Goal: Task Accomplishment & Management: Manage account settings

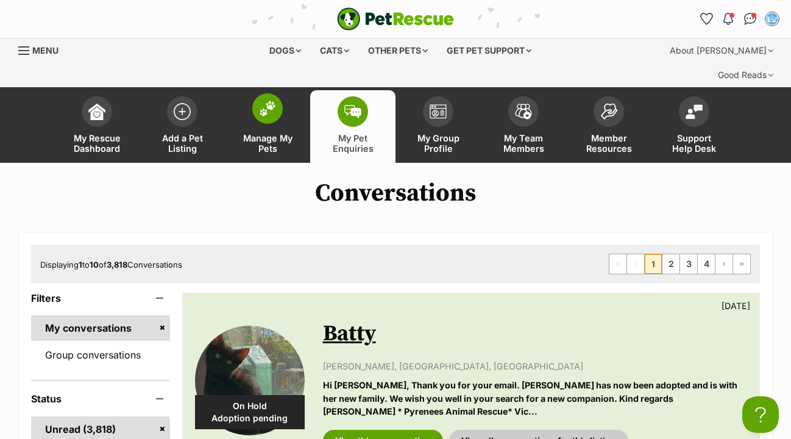
click at [272, 101] on img at bounding box center [267, 109] width 17 height 16
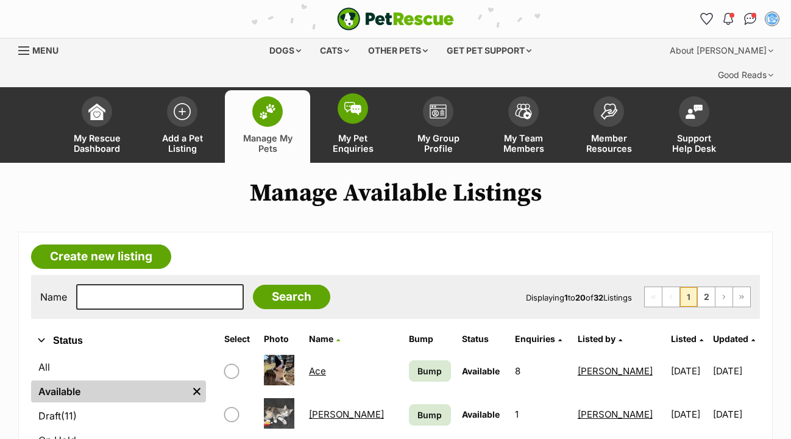
click at [356, 102] on img at bounding box center [352, 108] width 17 height 13
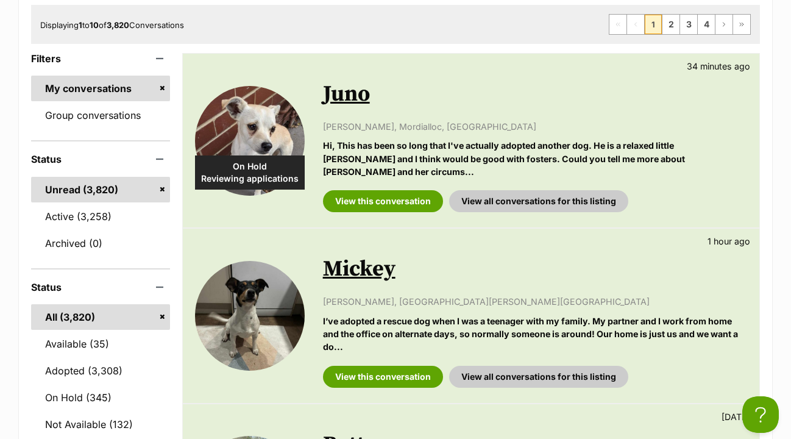
scroll to position [247, 0]
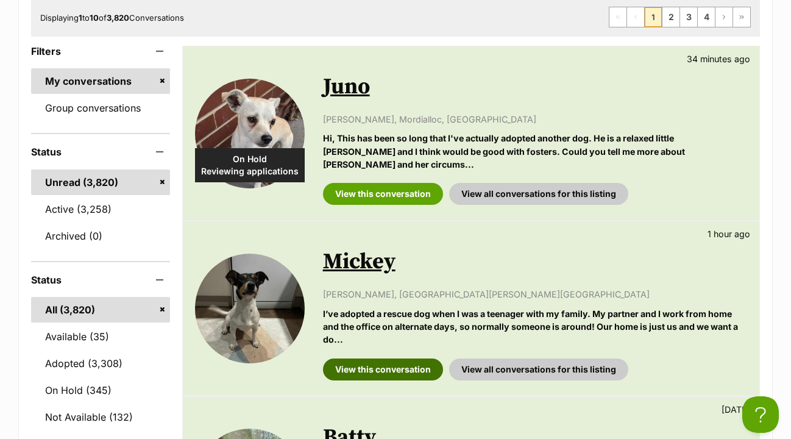
click at [397, 358] on link "View this conversation" at bounding box center [383, 369] width 120 height 22
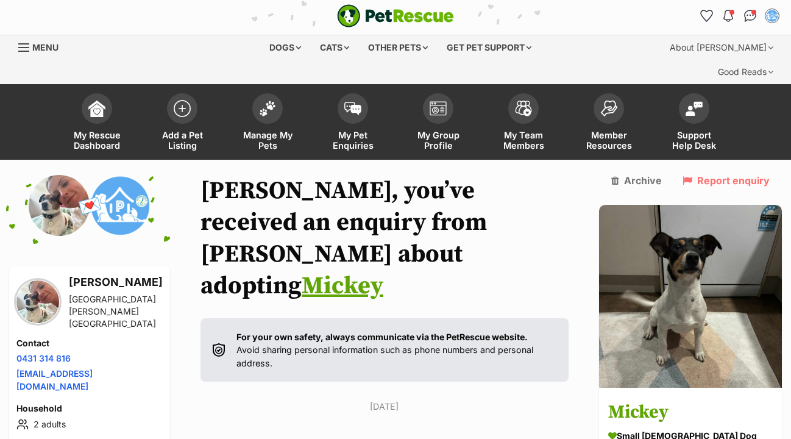
scroll to position [175, 0]
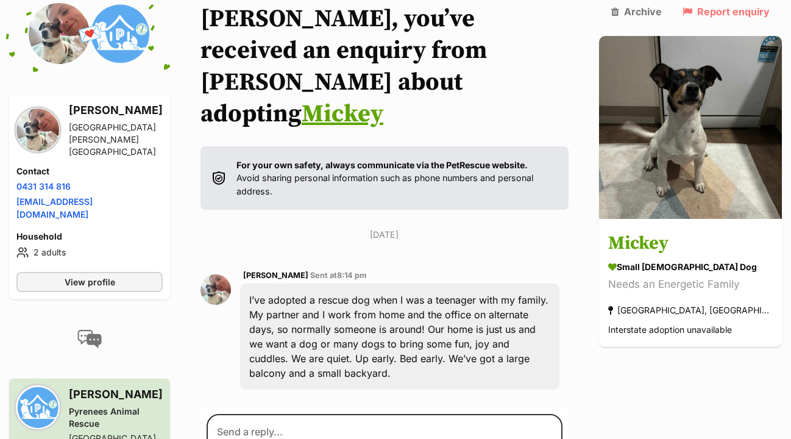
drag, startPoint x: 258, startPoint y: 196, endPoint x: 567, endPoint y: 257, distance: 314.8
click at [559, 283] on div "I’ve adopted a rescue dog when I was a teenager with my family. My partner and …" at bounding box center [399, 336] width 319 height 106
click at [661, 335] on div "Back to all conversations 💌 Conversation participant details Erin Swanson Prest…" at bounding box center [395, 313] width 791 height 621
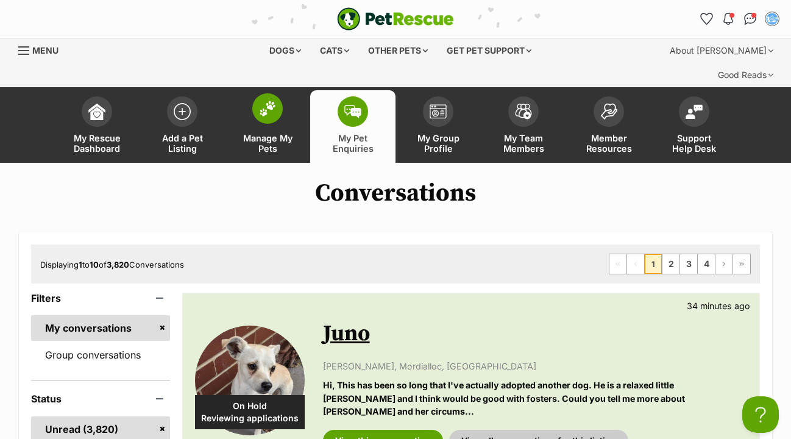
click at [270, 101] on img at bounding box center [267, 109] width 17 height 16
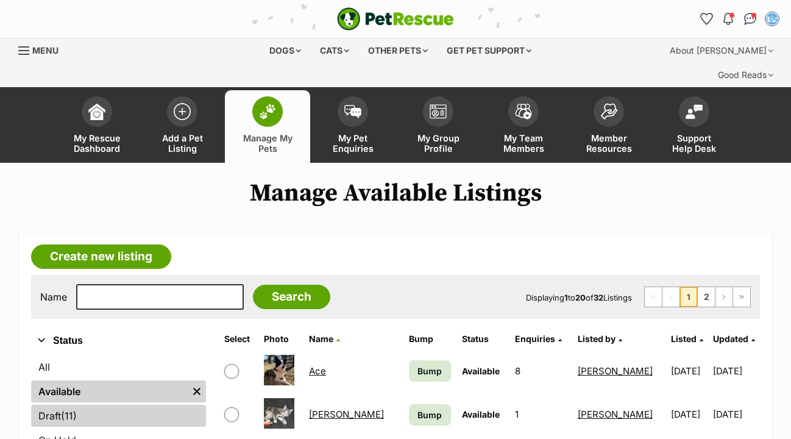
click at [79, 404] on link "Draft (11) Items" at bounding box center [118, 415] width 175 height 22
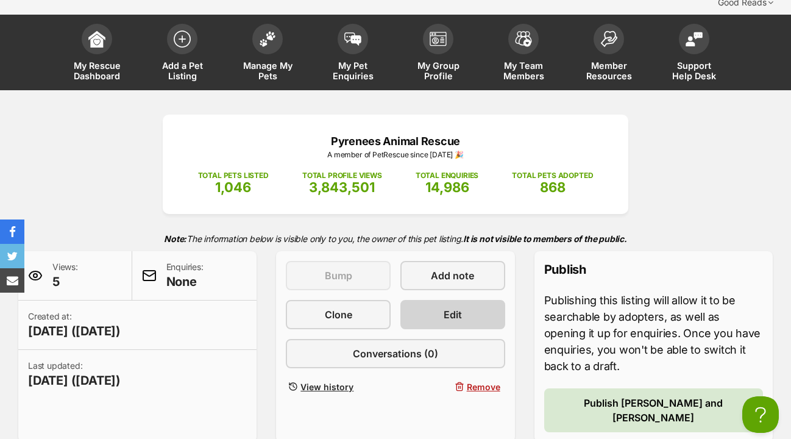
click at [461, 307] on span "Edit" at bounding box center [452, 314] width 18 height 15
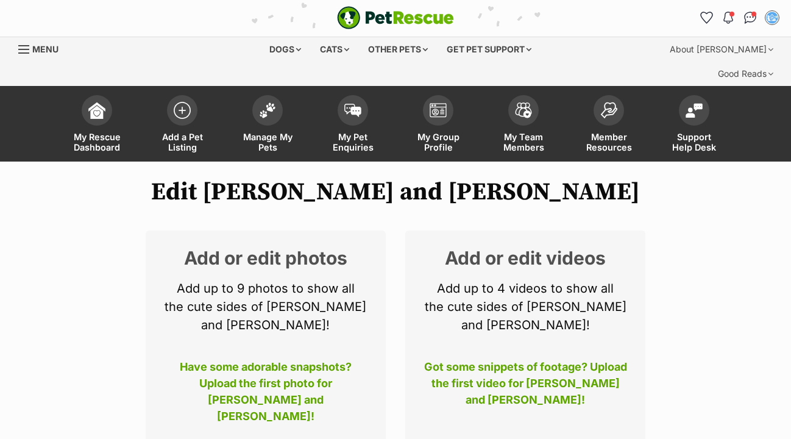
scroll to position [96, 0]
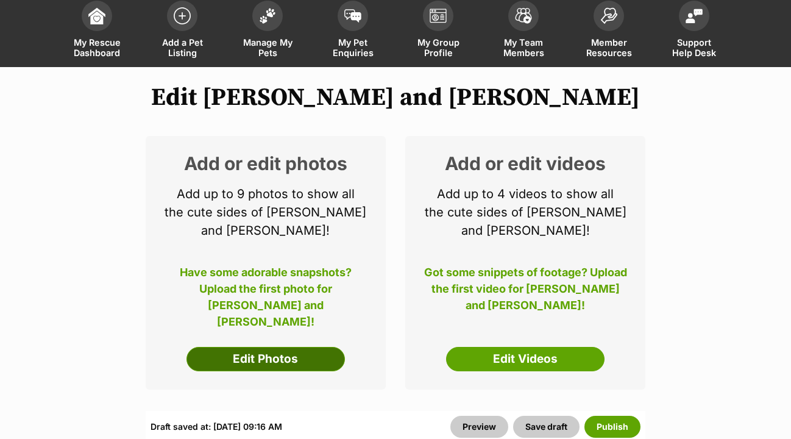
click at [328, 347] on link "Edit Photos" at bounding box center [265, 359] width 158 height 24
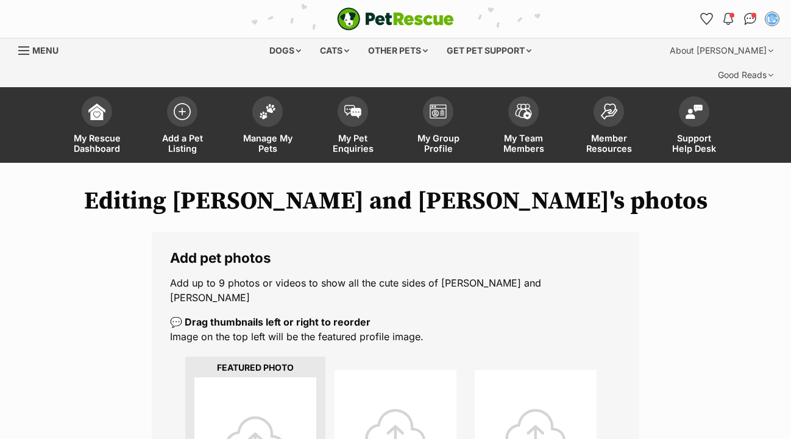
click at [287, 377] on div at bounding box center [255, 438] width 122 height 122
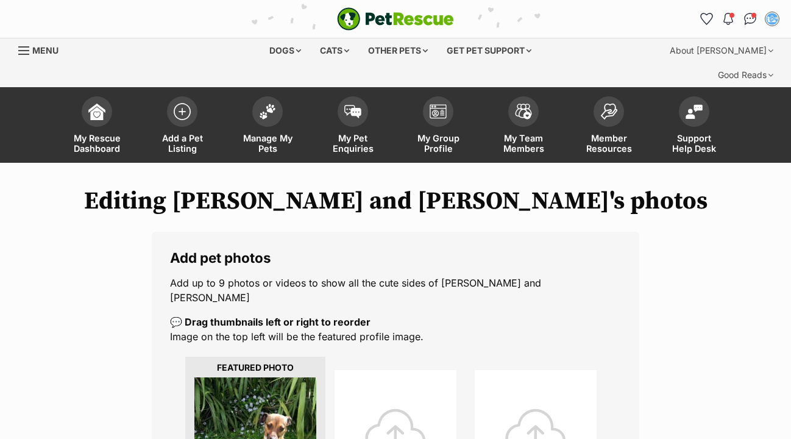
click at [397, 392] on div at bounding box center [395, 431] width 122 height 122
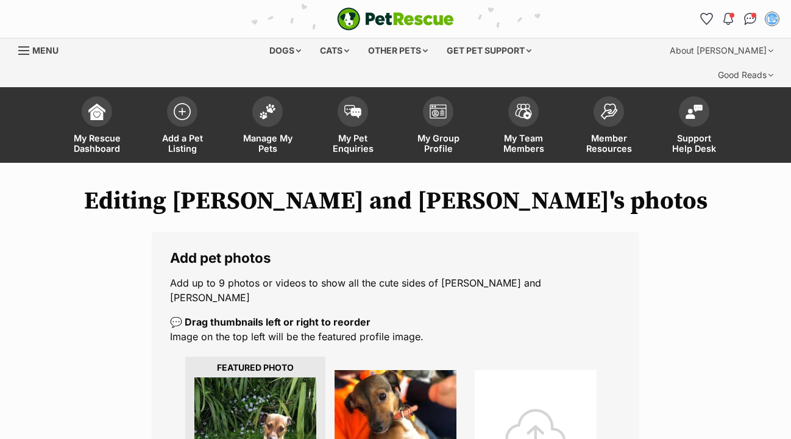
click at [537, 373] on div at bounding box center [535, 431] width 122 height 122
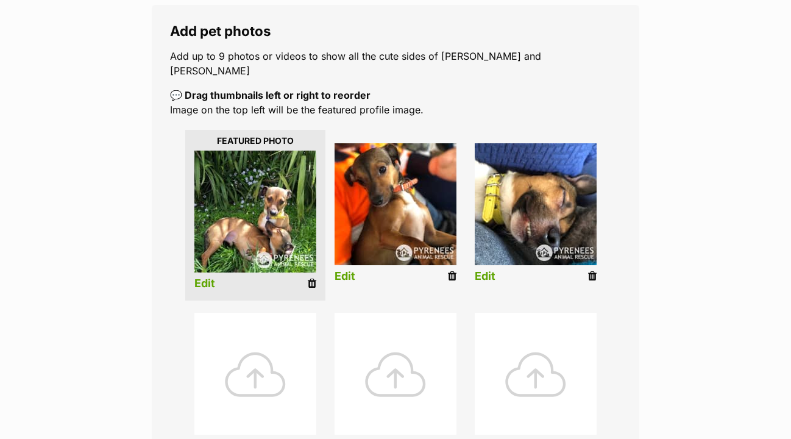
scroll to position [230, 0]
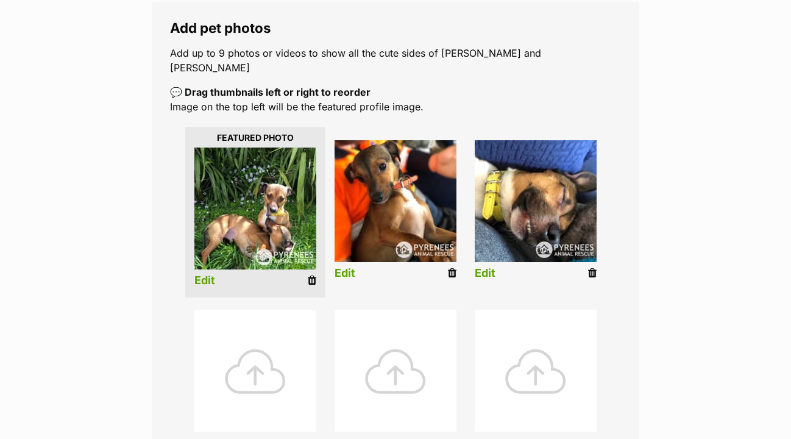
click at [271, 322] on div at bounding box center [255, 370] width 122 height 122
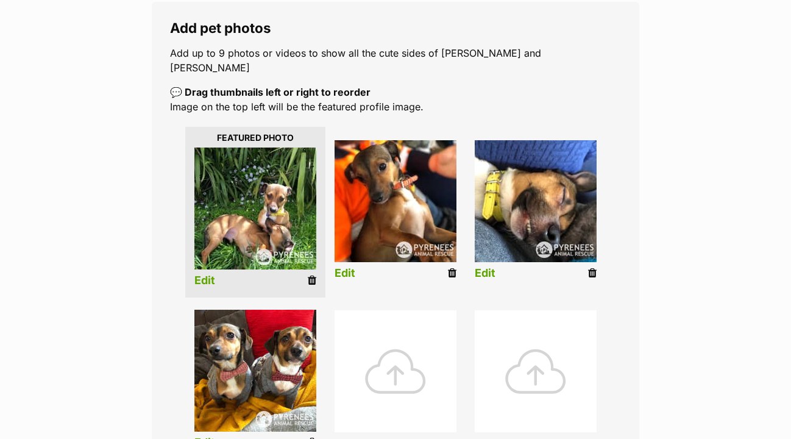
click at [381, 323] on div at bounding box center [395, 371] width 122 height 122
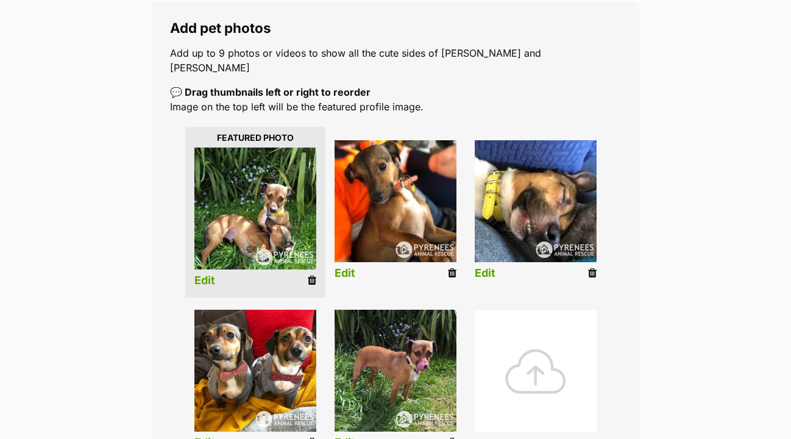
click at [510, 322] on div at bounding box center [535, 371] width 122 height 122
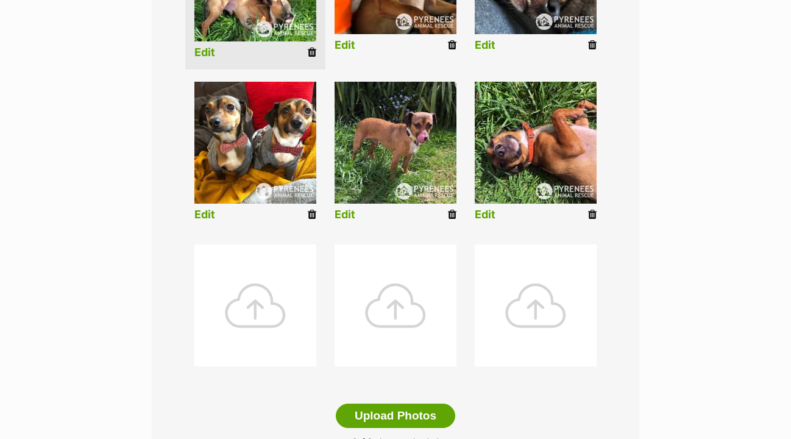
scroll to position [465, 0]
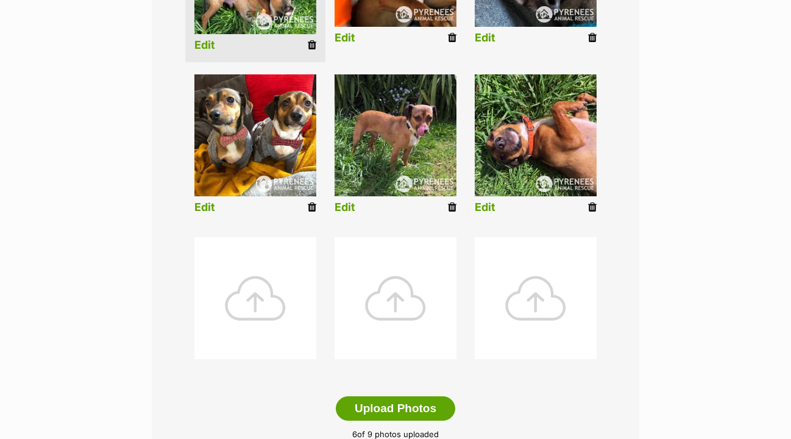
click at [255, 275] on div at bounding box center [255, 298] width 122 height 122
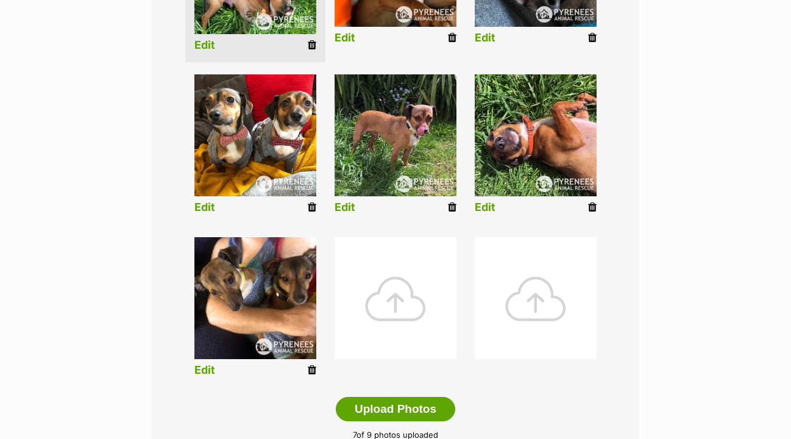
click at [386, 278] on div at bounding box center [395, 298] width 122 height 122
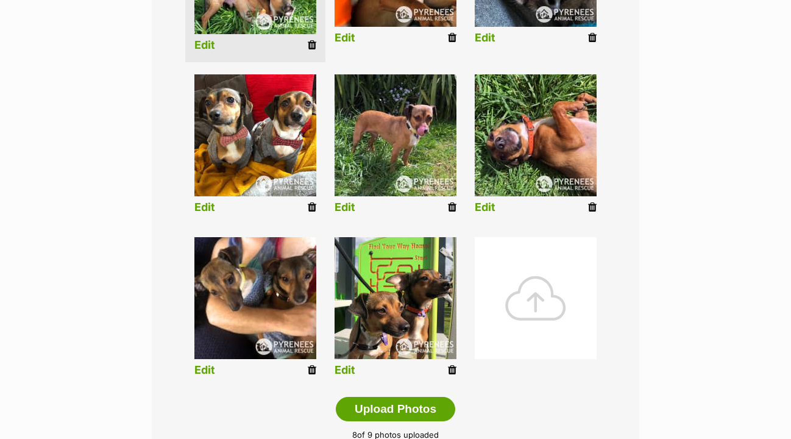
click at [526, 263] on div at bounding box center [535, 298] width 122 height 122
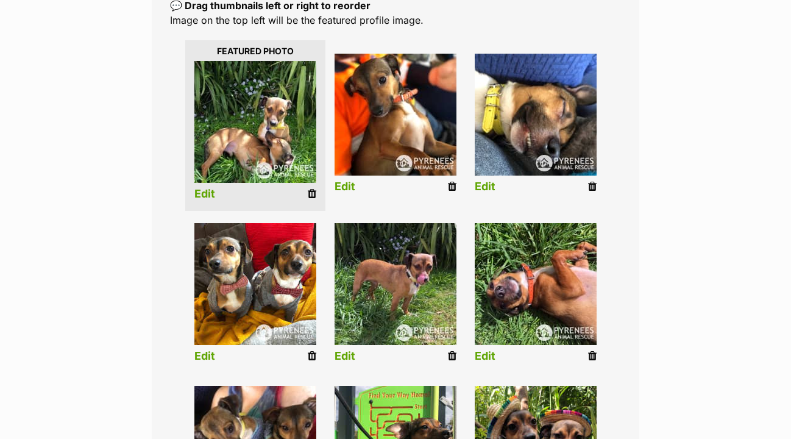
scroll to position [311, 0]
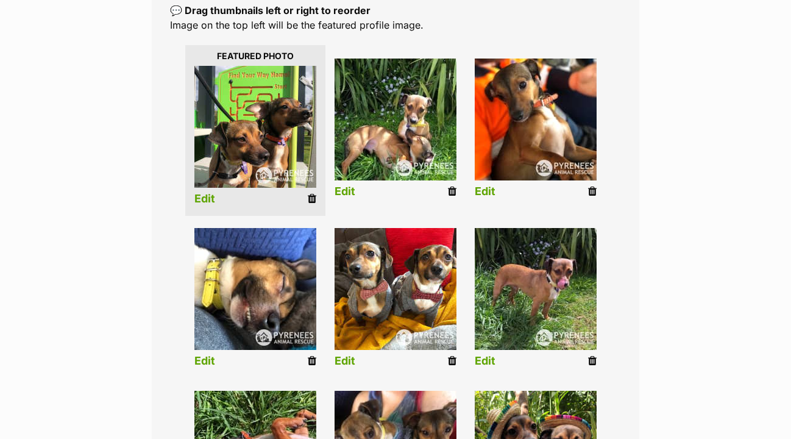
click at [205, 192] on link "Edit" at bounding box center [204, 198] width 21 height 13
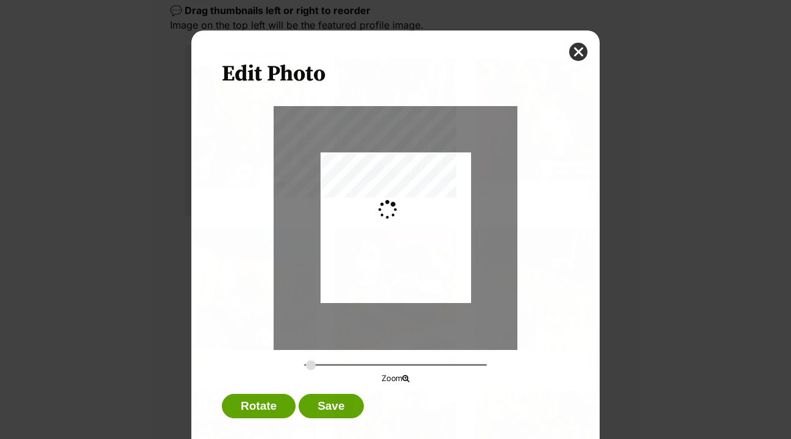
scroll to position [0, 0]
type input "0.2744"
drag, startPoint x: 393, startPoint y: 233, endPoint x: 398, endPoint y: 197, distance: 36.3
click at [398, 197] on div "Dialog Window - Close (Press escape to close)" at bounding box center [395, 227] width 150 height 150
click at [337, 401] on button "Save" at bounding box center [330, 405] width 65 height 24
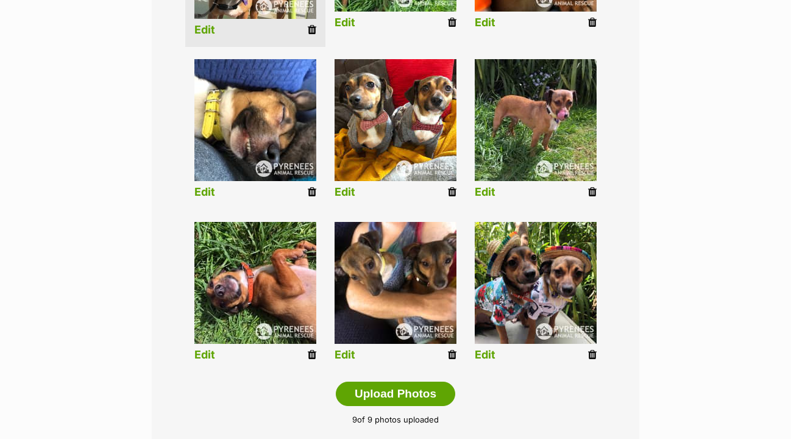
scroll to position [492, 0]
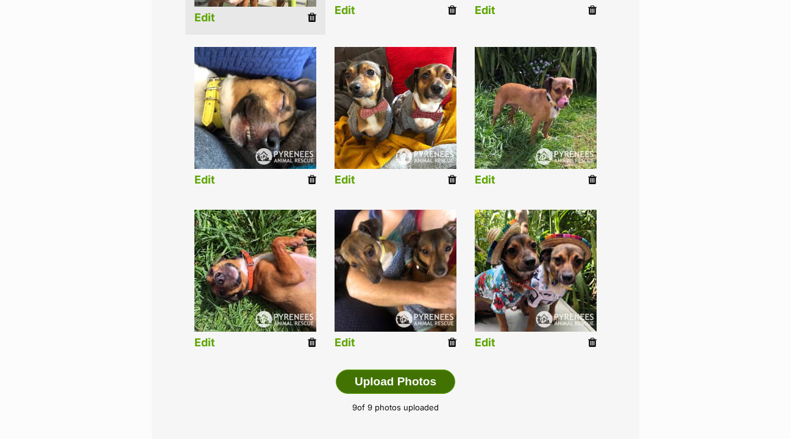
click at [422, 369] on button "Upload Photos" at bounding box center [395, 381] width 119 height 24
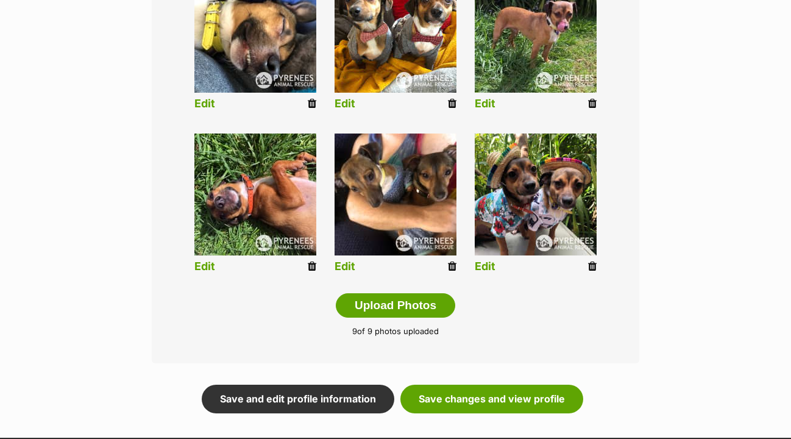
scroll to position [570, 0]
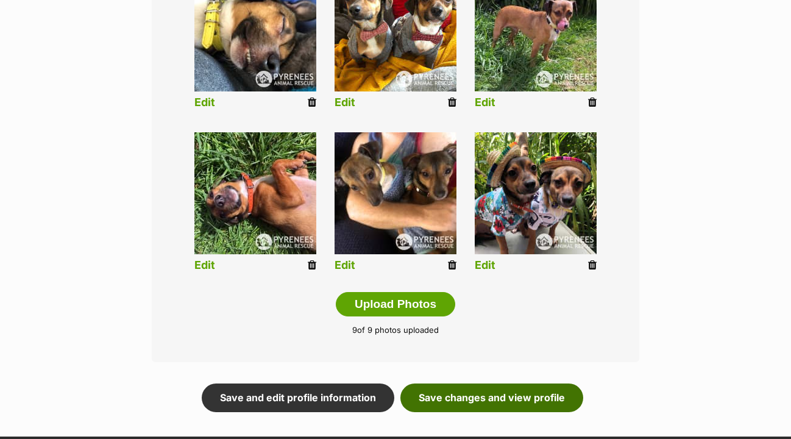
click at [505, 383] on link "Save changes and view profile" at bounding box center [491, 397] width 183 height 28
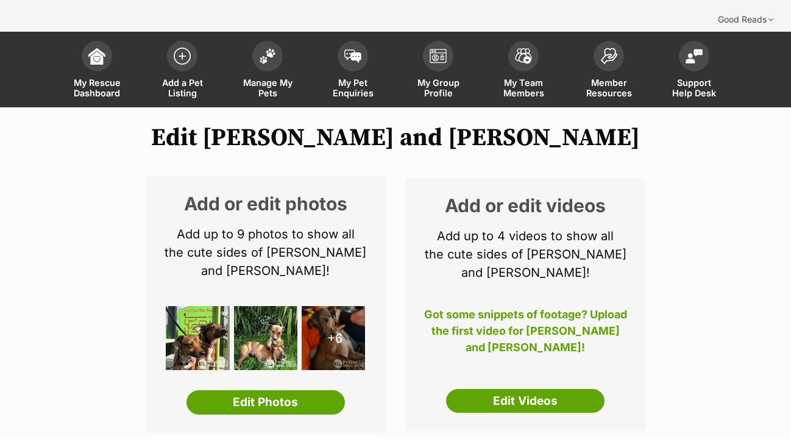
scroll to position [63, 0]
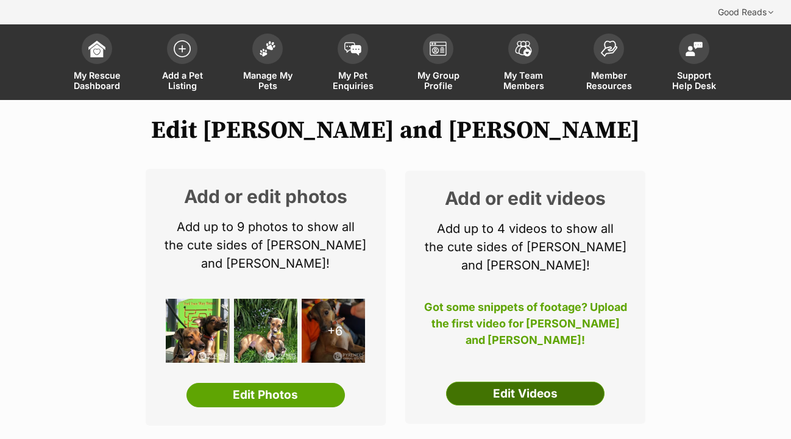
click at [520, 381] on link "Edit Videos" at bounding box center [525, 393] width 158 height 24
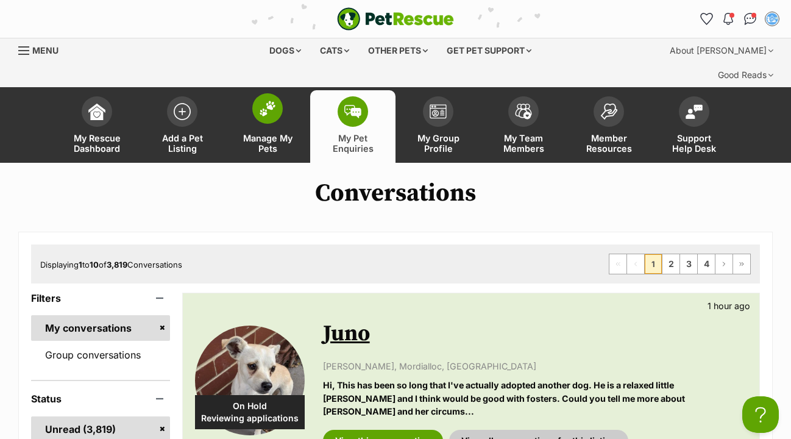
click at [270, 101] on img at bounding box center [267, 109] width 17 height 16
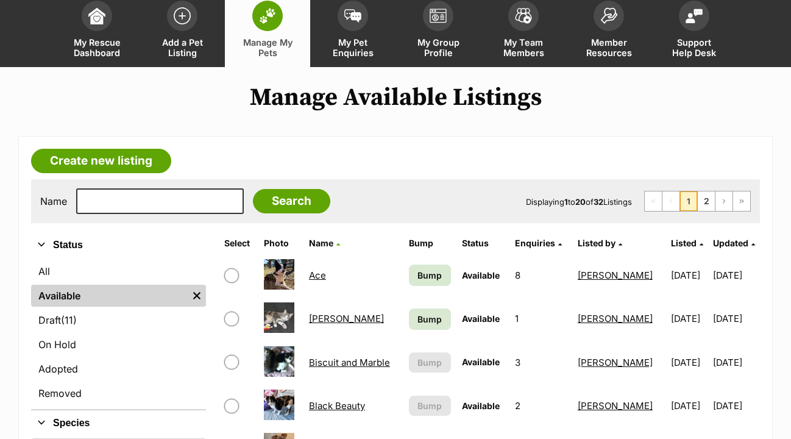
scroll to position [97, 0]
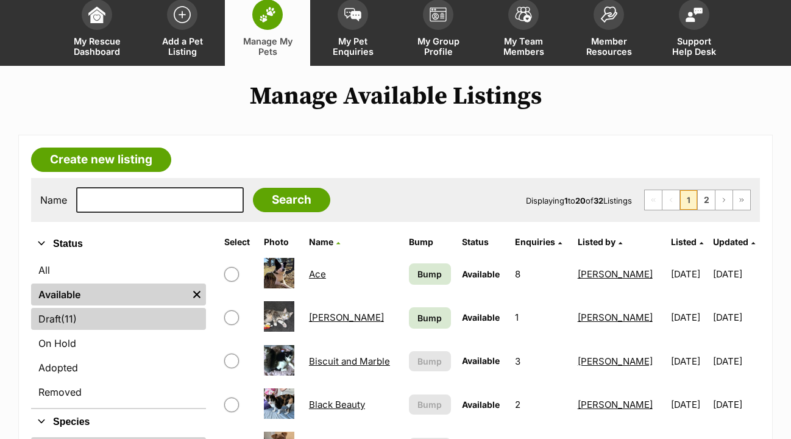
click at [74, 311] on span "(11)" at bounding box center [69, 318] width 16 height 15
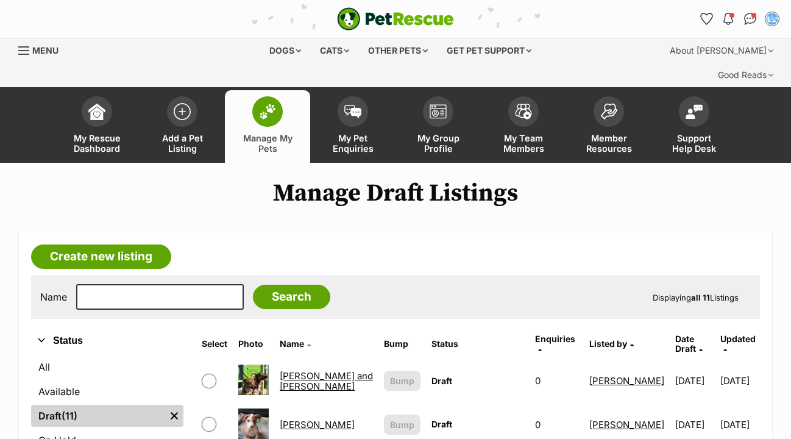
click at [307, 370] on link "[PERSON_NAME] and [PERSON_NAME]" at bounding box center [326, 381] width 93 height 22
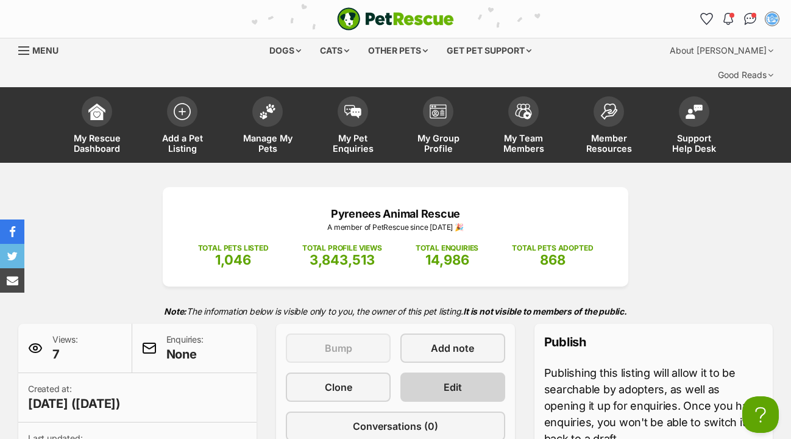
click at [459, 379] on span "Edit" at bounding box center [452, 386] width 18 height 15
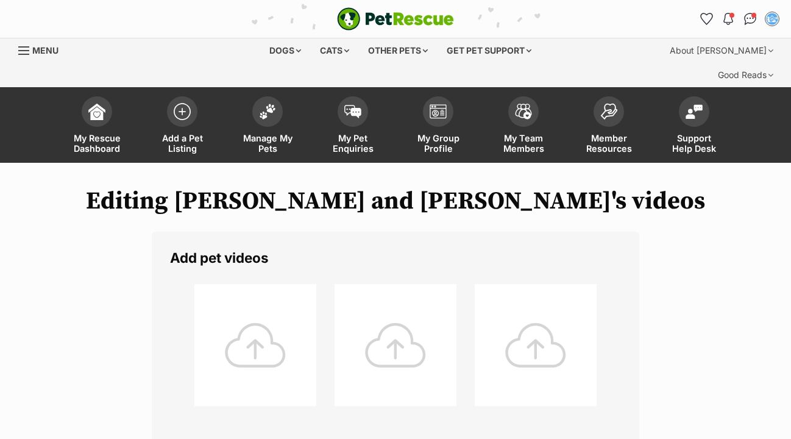
click at [278, 329] on div at bounding box center [255, 345] width 122 height 122
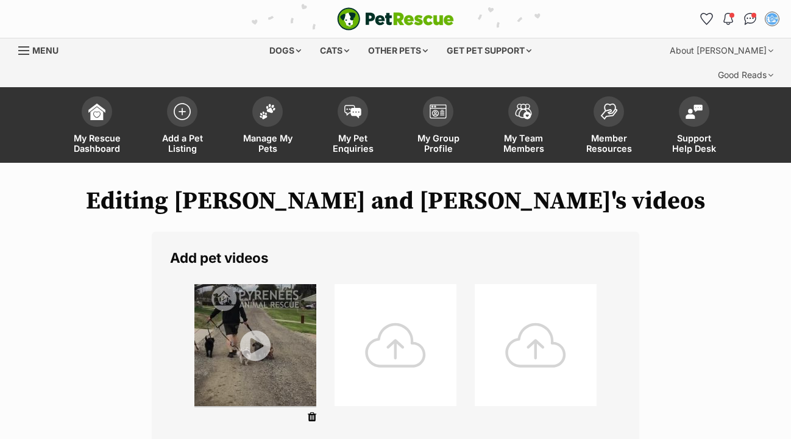
click at [474, 334] on div at bounding box center [535, 345] width 122 height 122
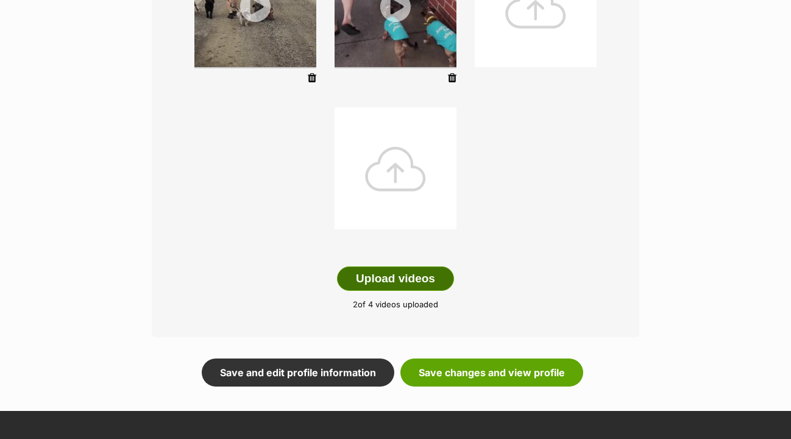
scroll to position [342, 0]
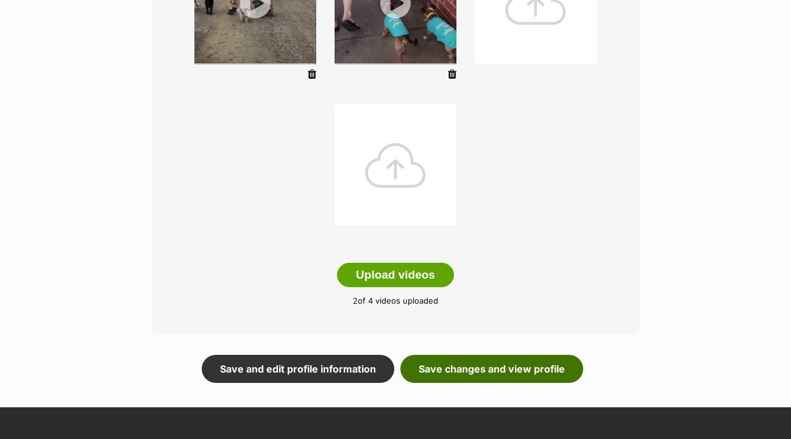
click at [466, 354] on link "Save changes and view profile" at bounding box center [491, 368] width 183 height 28
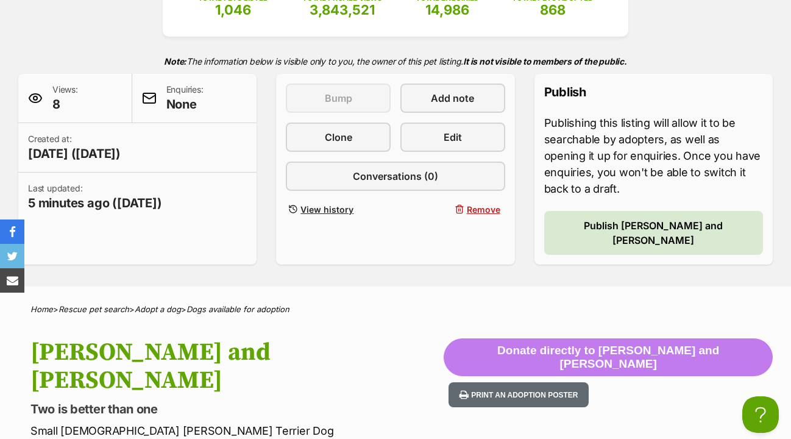
scroll to position [236, 0]
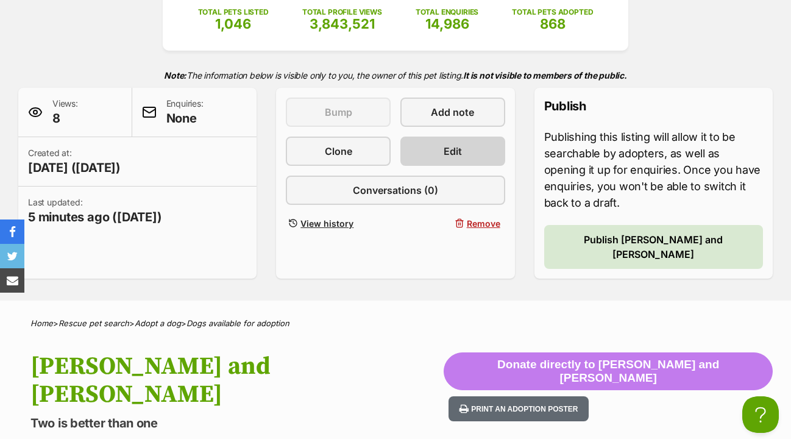
click at [468, 136] on link "Edit" at bounding box center [452, 150] width 105 height 29
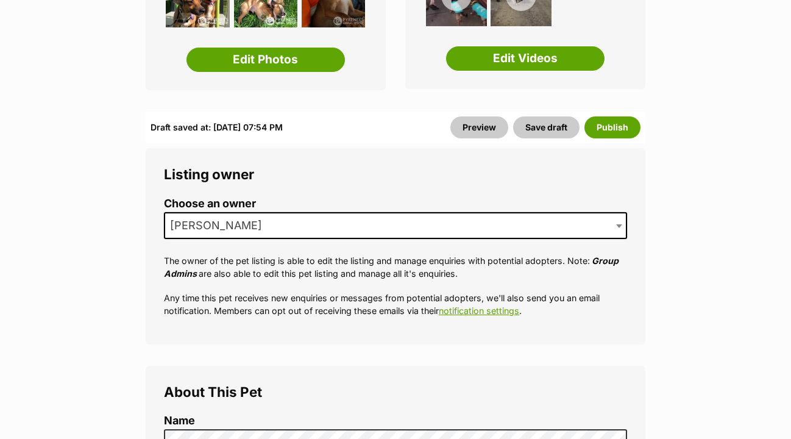
scroll to position [292, 0]
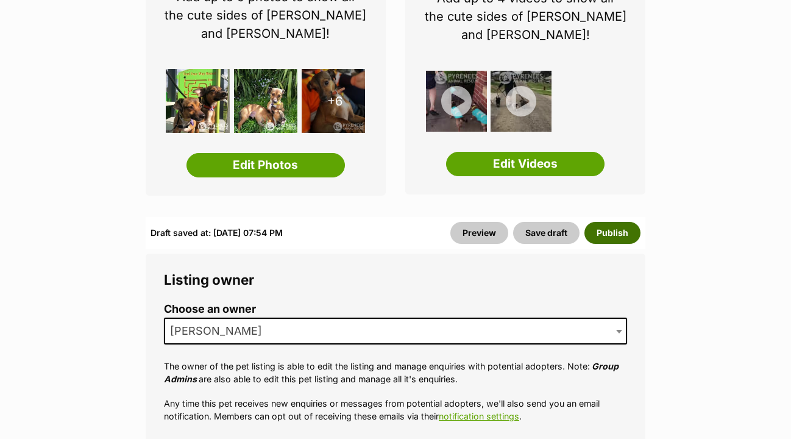
click at [617, 222] on button "Publish" at bounding box center [612, 233] width 56 height 22
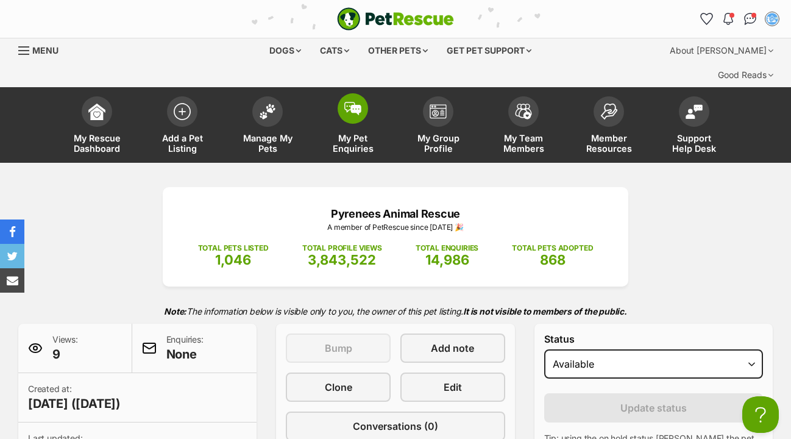
click at [354, 102] on img at bounding box center [352, 108] width 17 height 13
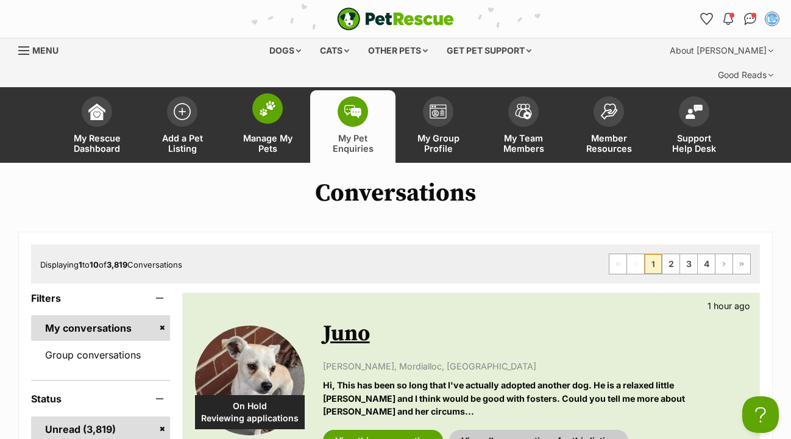
click at [266, 101] on img at bounding box center [267, 109] width 17 height 16
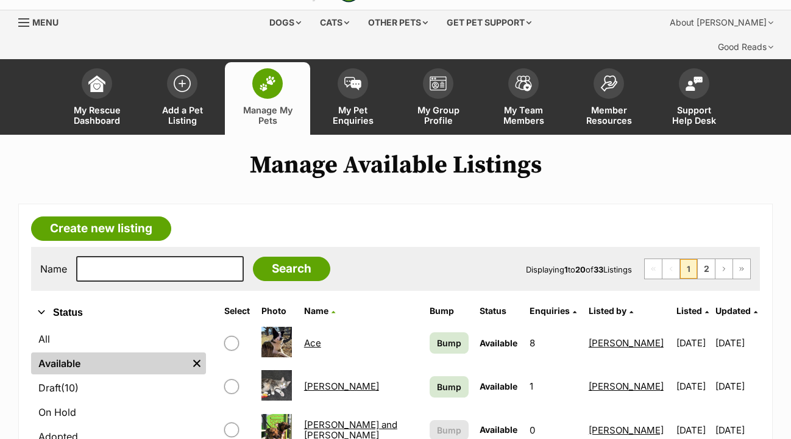
scroll to position [46, 0]
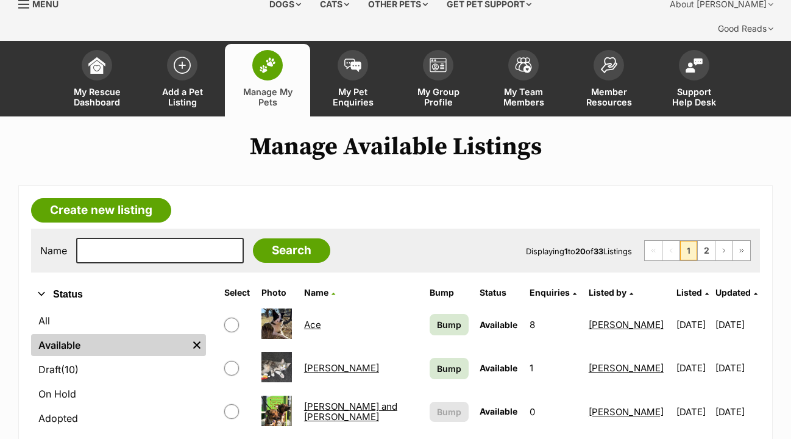
click at [346, 400] on link "[PERSON_NAME] and [PERSON_NAME]" at bounding box center [350, 411] width 93 height 22
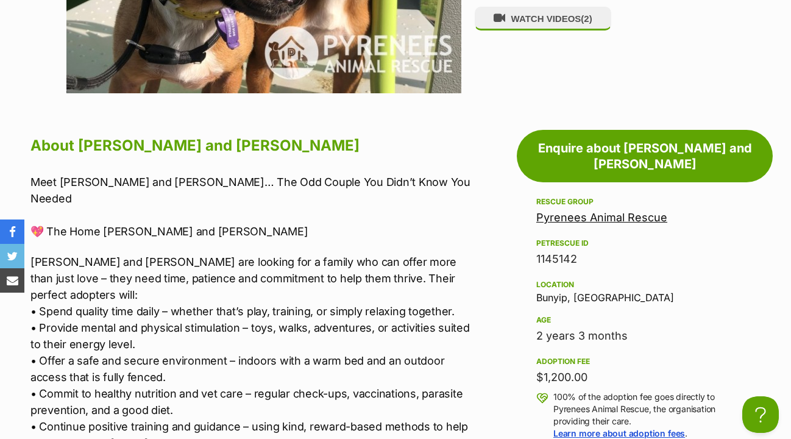
scroll to position [1038, 0]
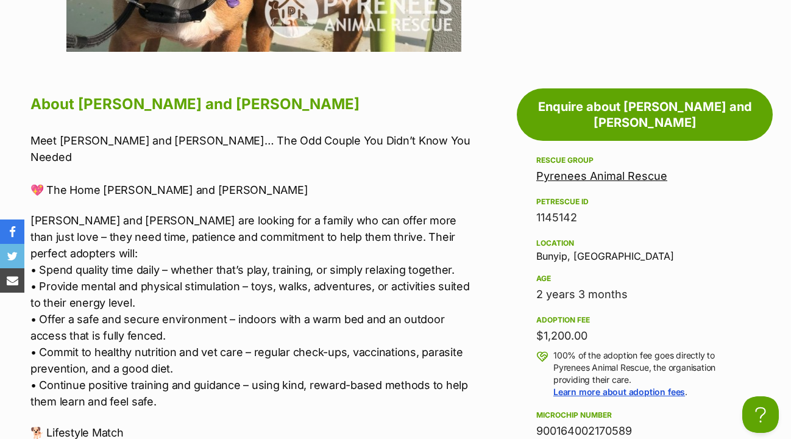
click at [31, 132] on p "Meet Bertie and Ernie… The Odd Couple You Didn’t Know You Needed 💖 The Home Ber…" at bounding box center [250, 165] width 440 height 66
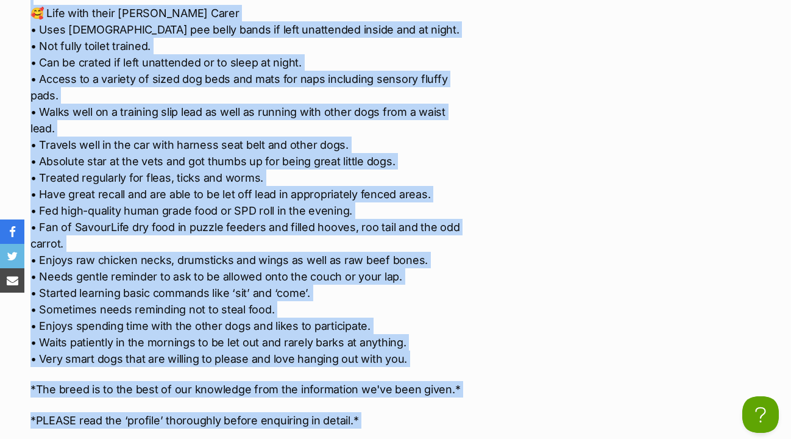
scroll to position [2346, 0]
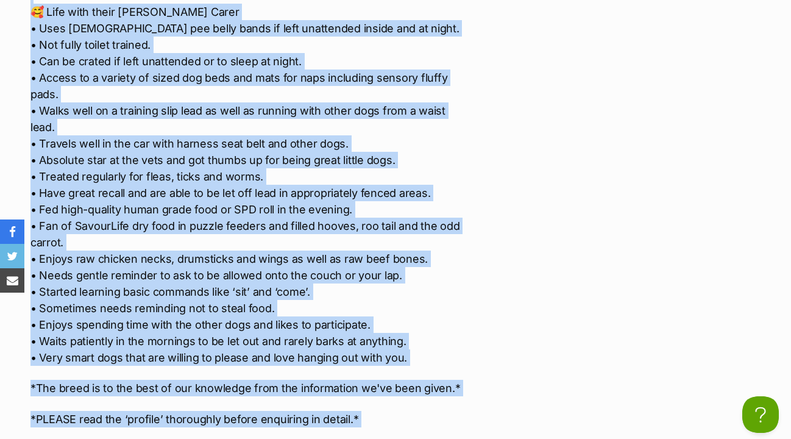
drag, startPoint x: 31, startPoint y: 84, endPoint x: 258, endPoint y: 386, distance: 377.5
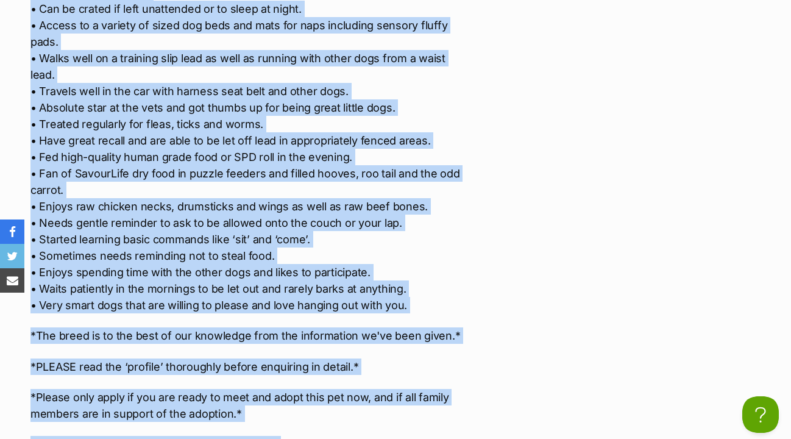
scroll to position [2399, 0]
drag, startPoint x: 32, startPoint y: 116, endPoint x: 250, endPoint y: 334, distance: 307.9
copy div "Meet Bertie and Ernie… The Odd Couple You Didn’t Know You Needed 💖 The Home Ber…"
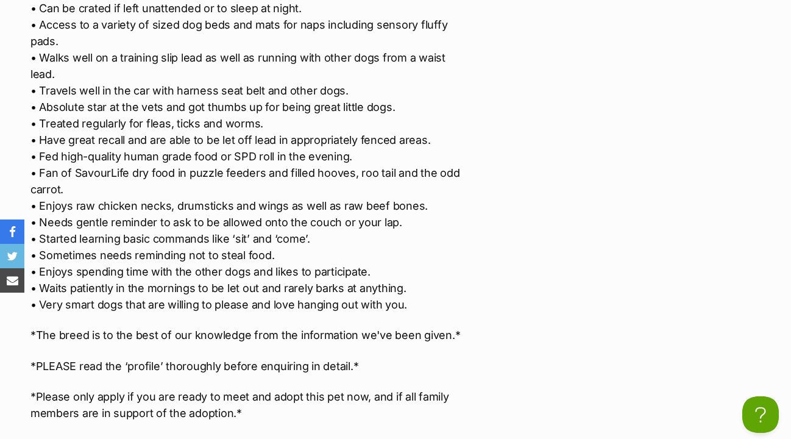
drag, startPoint x: 118, startPoint y: 306, endPoint x: 225, endPoint y: 305, distance: 107.2
copy p "900164002170589"
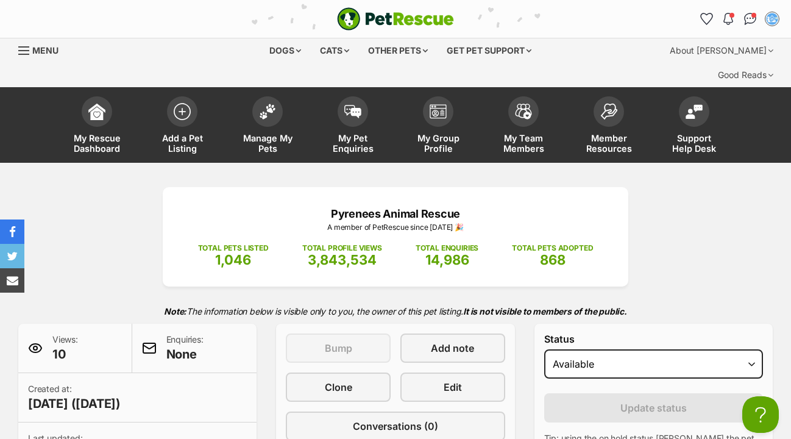
scroll to position [0, 0]
click at [469, 372] on link "Edit" at bounding box center [452, 386] width 105 height 29
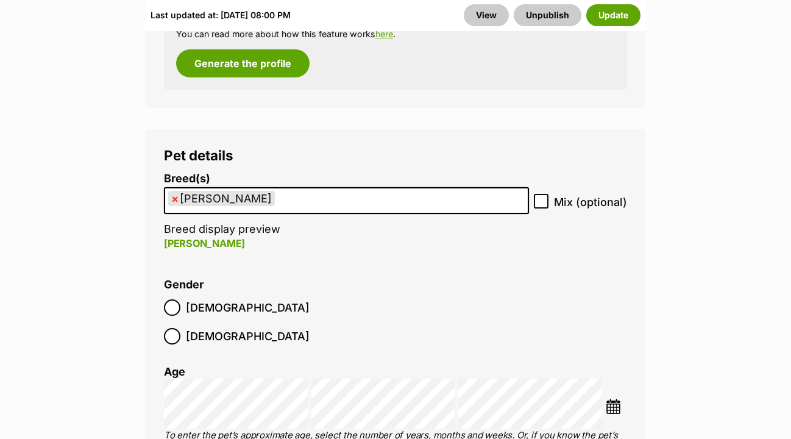
scroll to position [2642, 0]
click at [612, 398] on img at bounding box center [612, 405] width 15 height 15
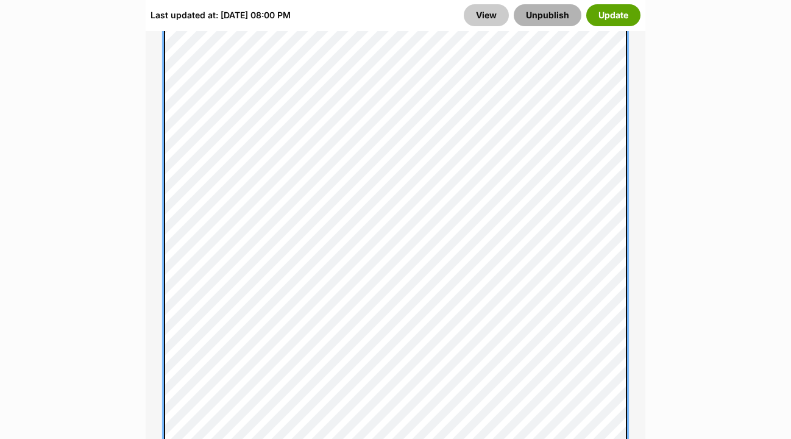
scroll to position [1245, 0]
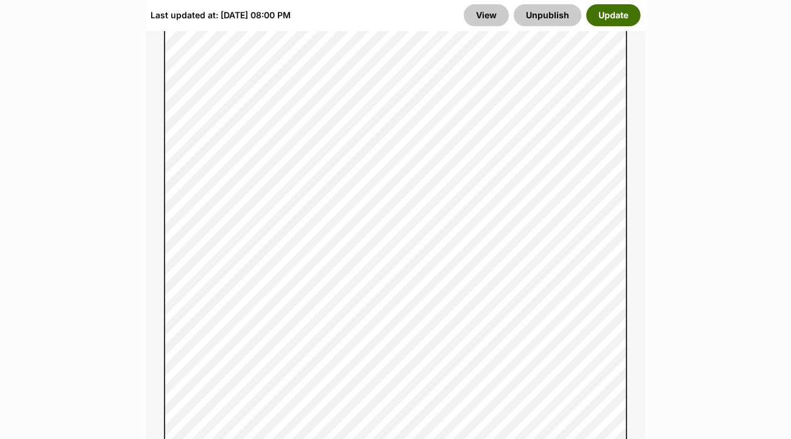
click at [609, 10] on button "Update" at bounding box center [613, 15] width 54 height 22
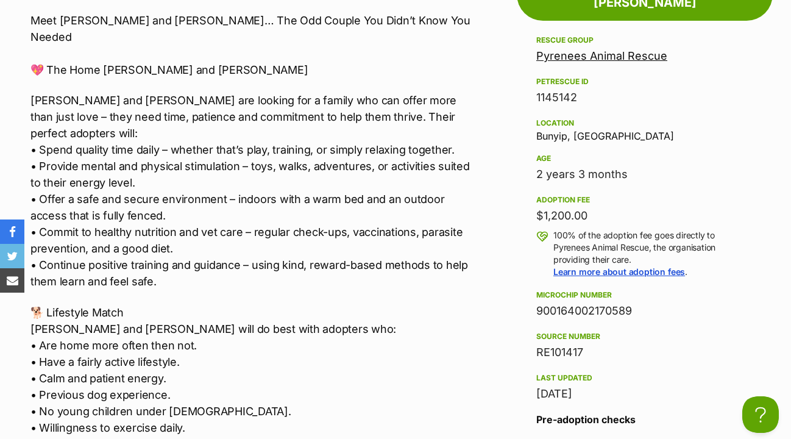
scroll to position [1156, 0]
